Goal: Task Accomplishment & Management: Complete application form

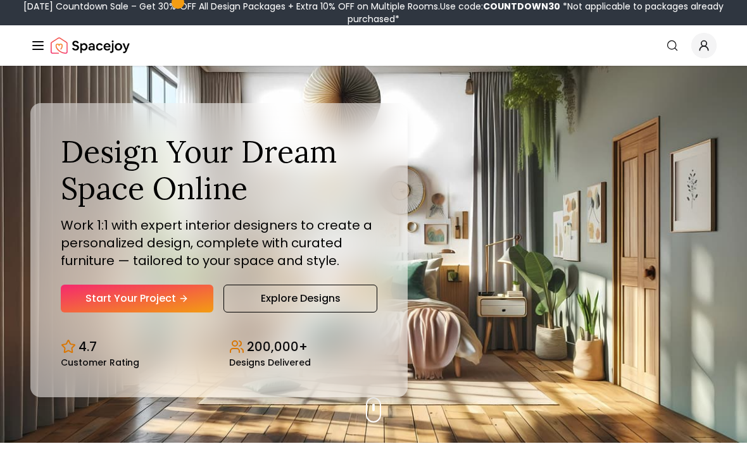
scroll to position [32, 0]
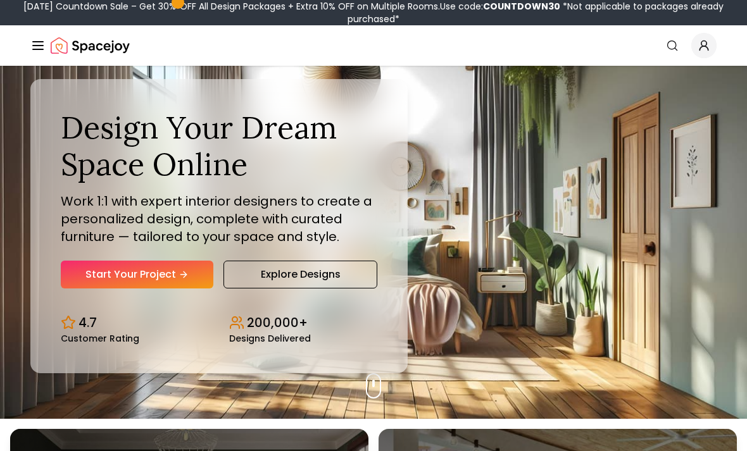
click at [100, 284] on link "Start Your Project" at bounding box center [137, 275] width 153 height 28
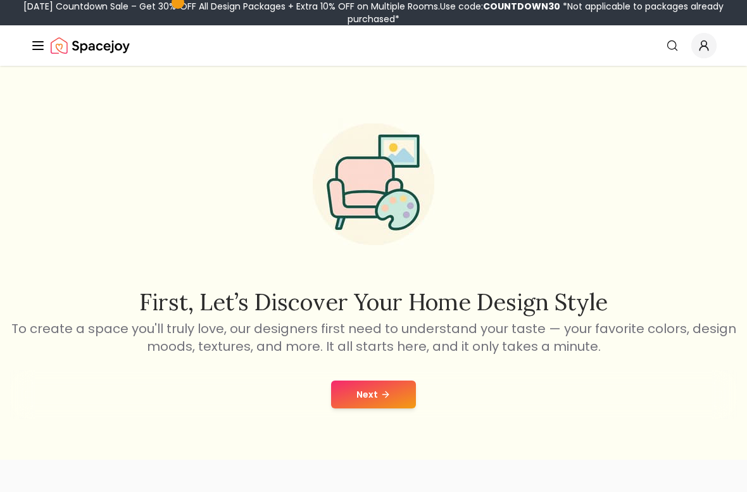
click at [385, 406] on button "Next" at bounding box center [373, 394] width 85 height 28
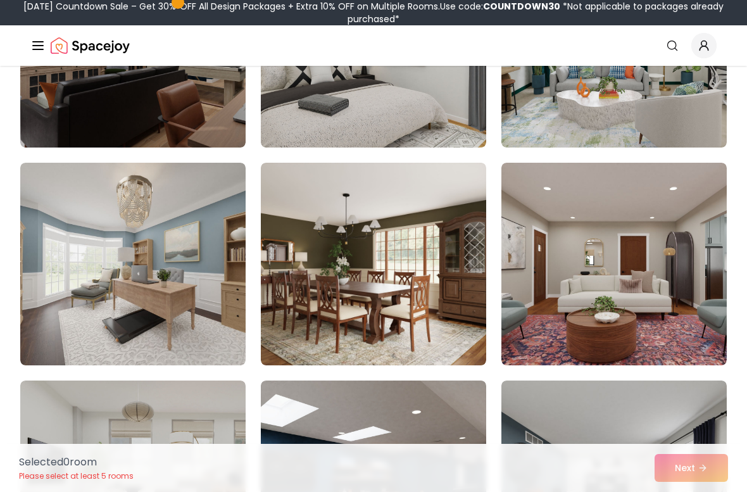
scroll to position [451, 0]
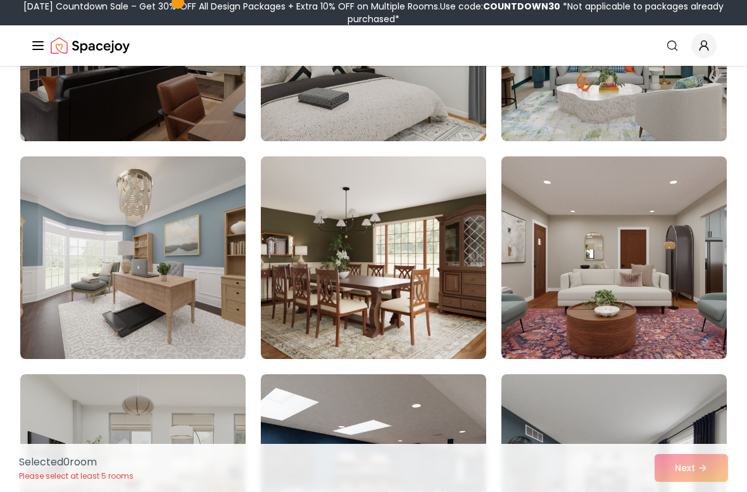
click at [125, 224] on img at bounding box center [132, 257] width 225 height 203
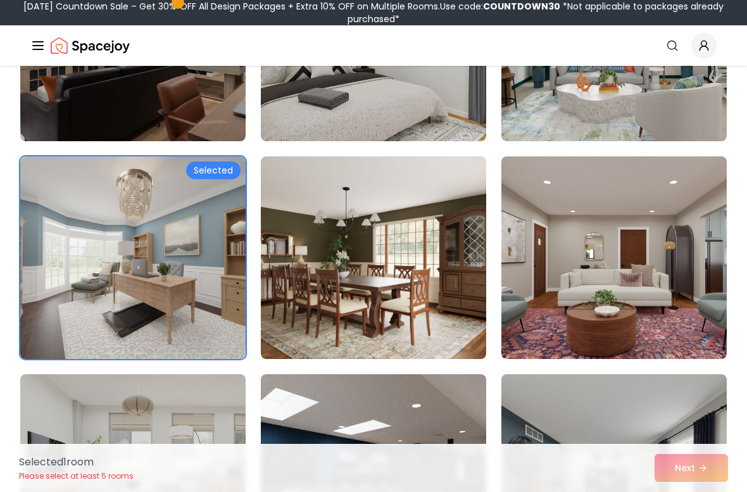
click at [444, 319] on img at bounding box center [373, 257] width 225 height 203
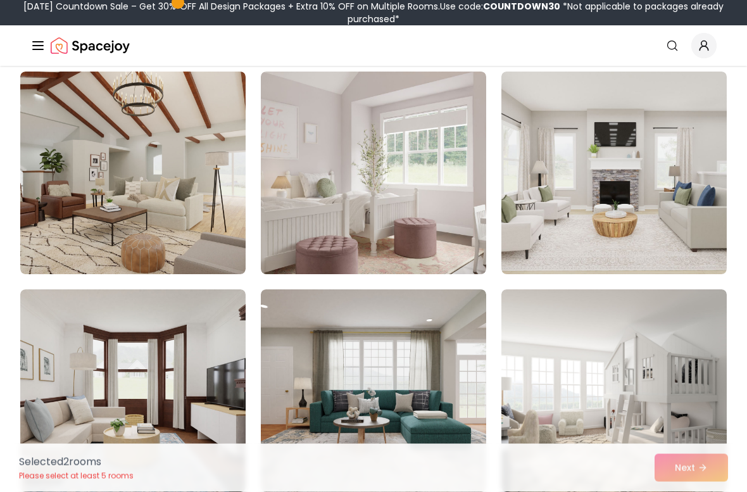
scroll to position [1843, 0]
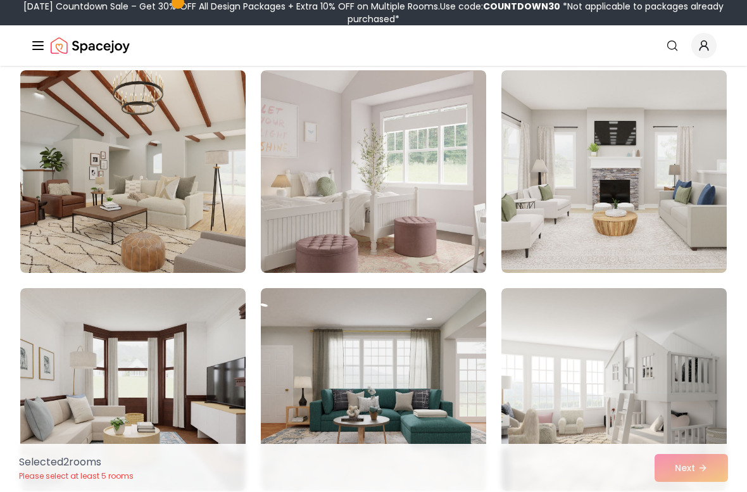
click at [401, 247] on img at bounding box center [373, 171] width 225 height 203
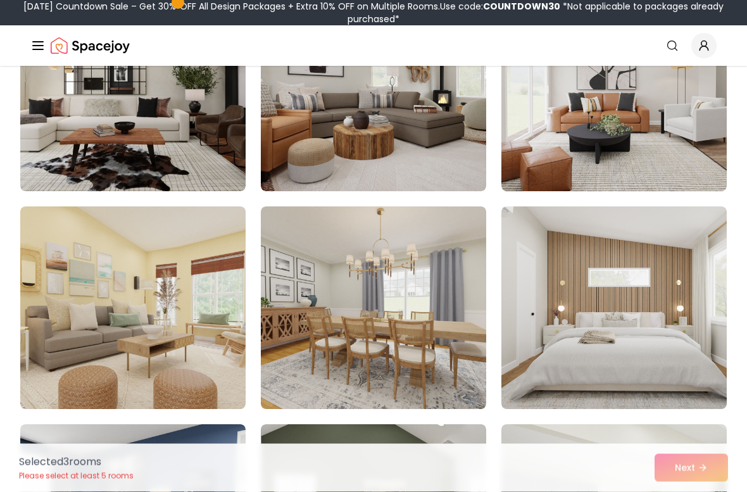
scroll to position [2361, 0]
click at [38, 241] on img at bounding box center [132, 307] width 225 height 203
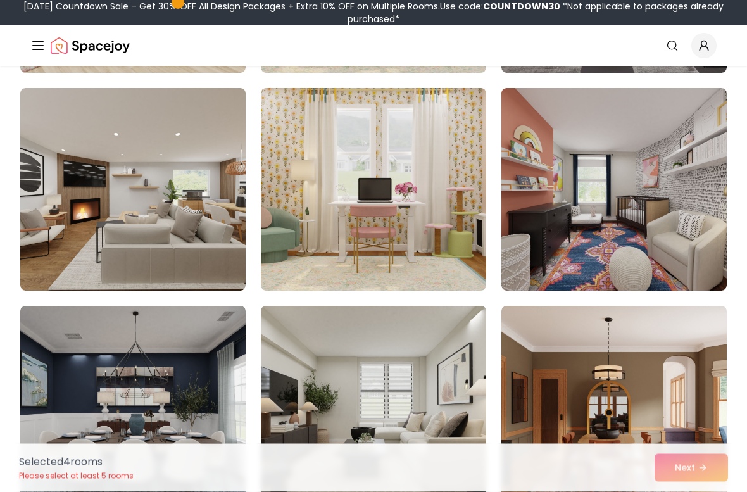
scroll to position [5527, 0]
click at [63, 338] on img at bounding box center [132, 407] width 225 height 203
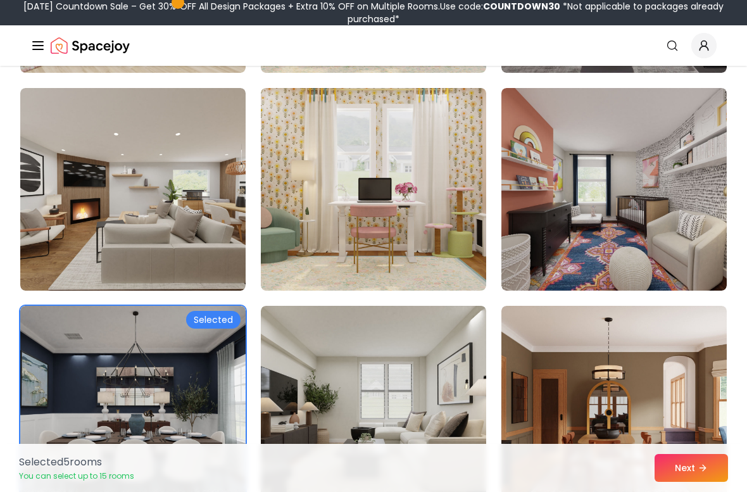
click at [703, 451] on icon at bounding box center [702, 468] width 10 height 10
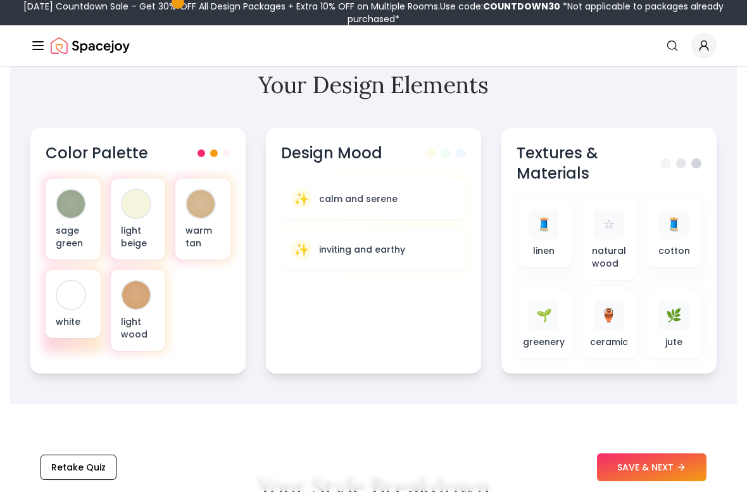
scroll to position [442, 0]
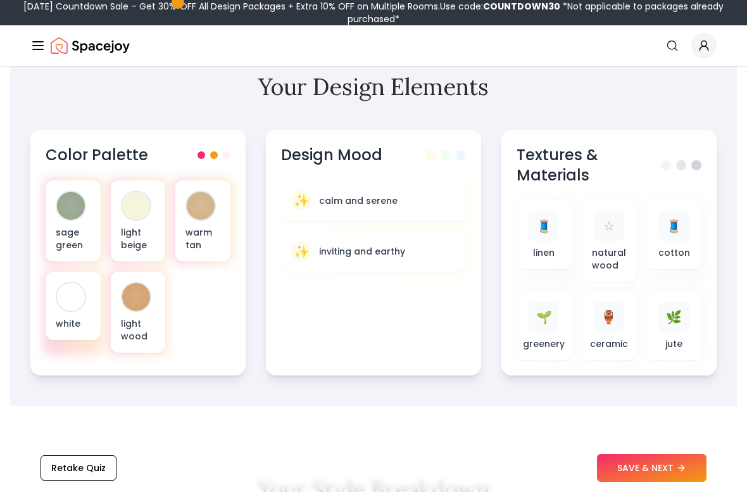
click at [672, 466] on button "SAVE & NEXT" at bounding box center [651, 468] width 109 height 28
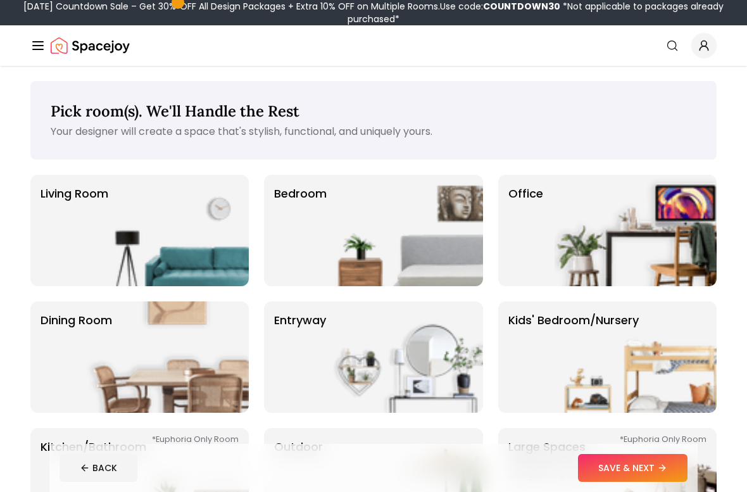
click at [45, 200] on p "Living Room" at bounding box center [75, 230] width 68 height 91
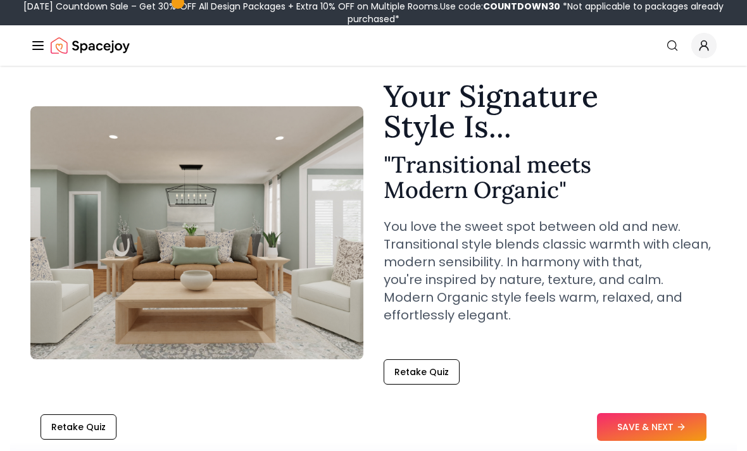
scroll to position [41, 0]
